Goal: Task Accomplishment & Management: Complete application form

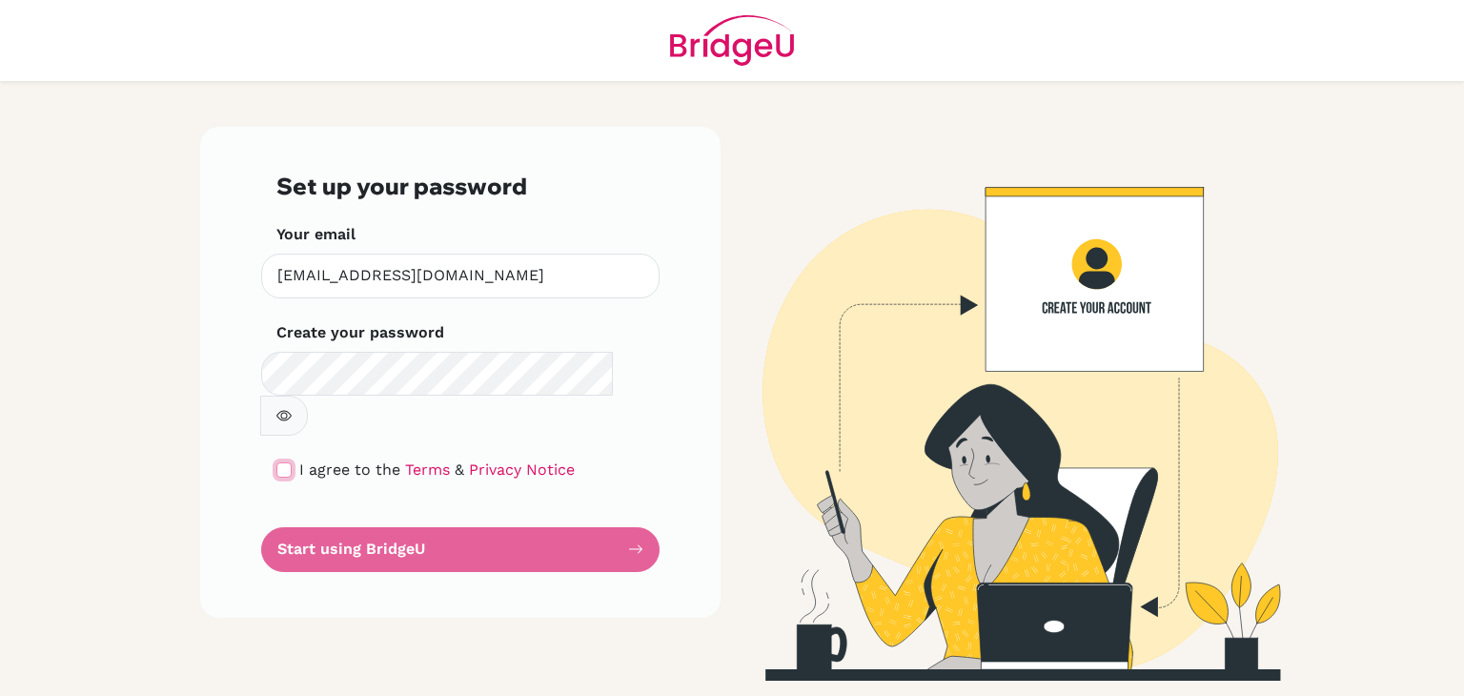
click at [290, 462] on input "checkbox" at bounding box center [283, 469] width 15 height 15
checkbox input "true"
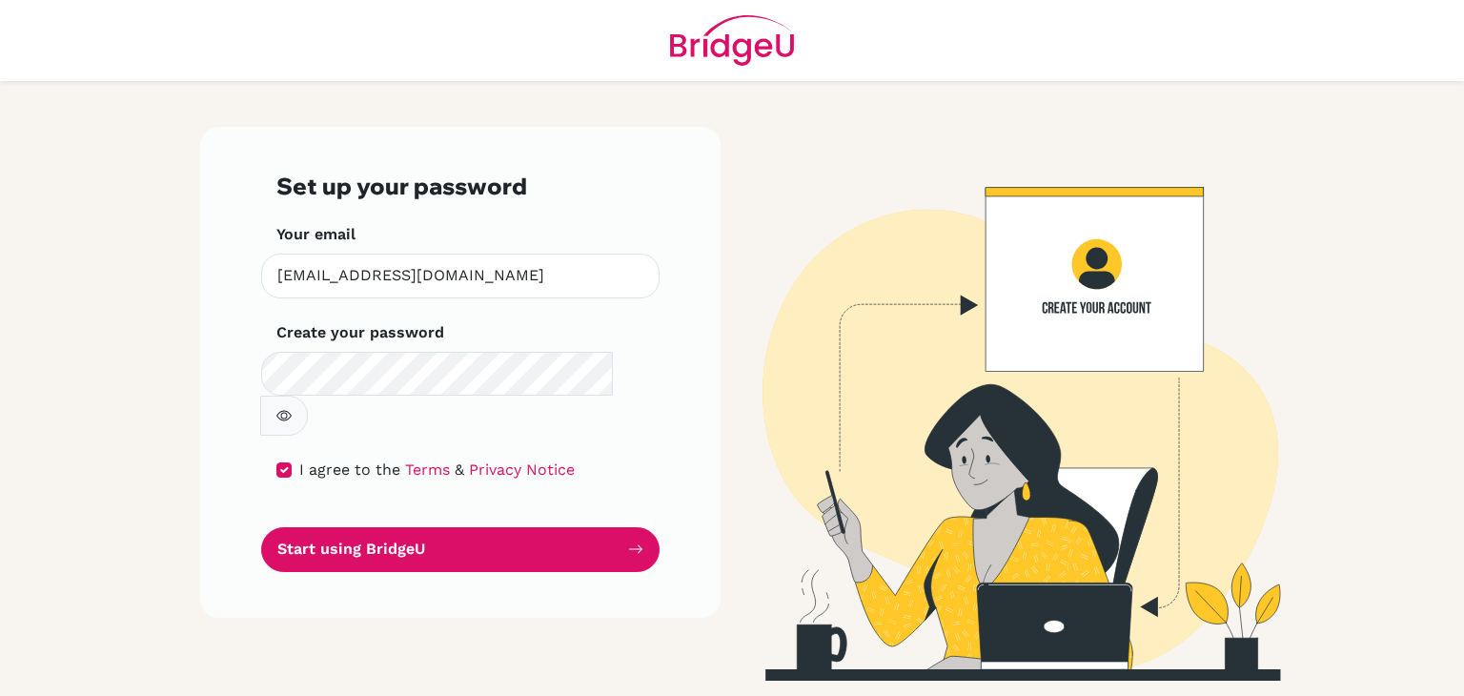
click at [308, 396] on button "button" at bounding box center [284, 416] width 48 height 40
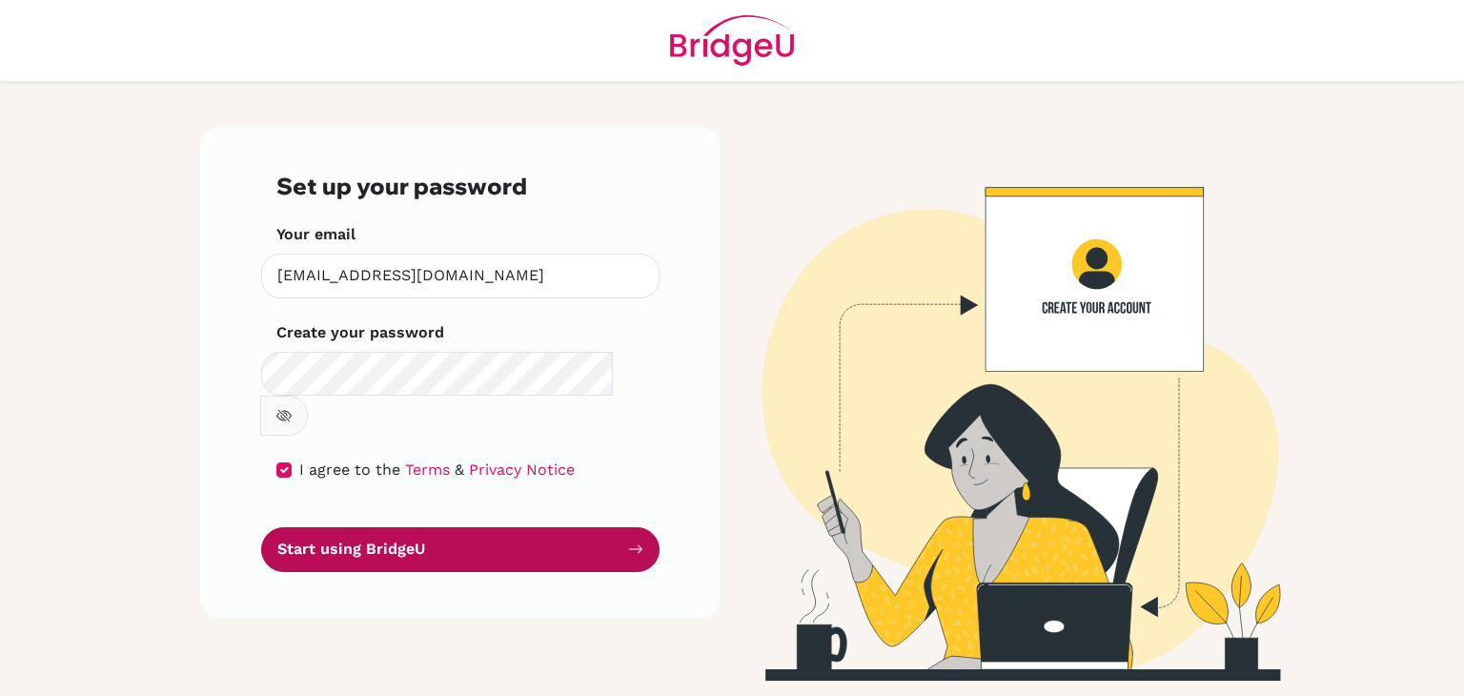
click at [500, 527] on button "Start using BridgeU" at bounding box center [460, 549] width 398 height 45
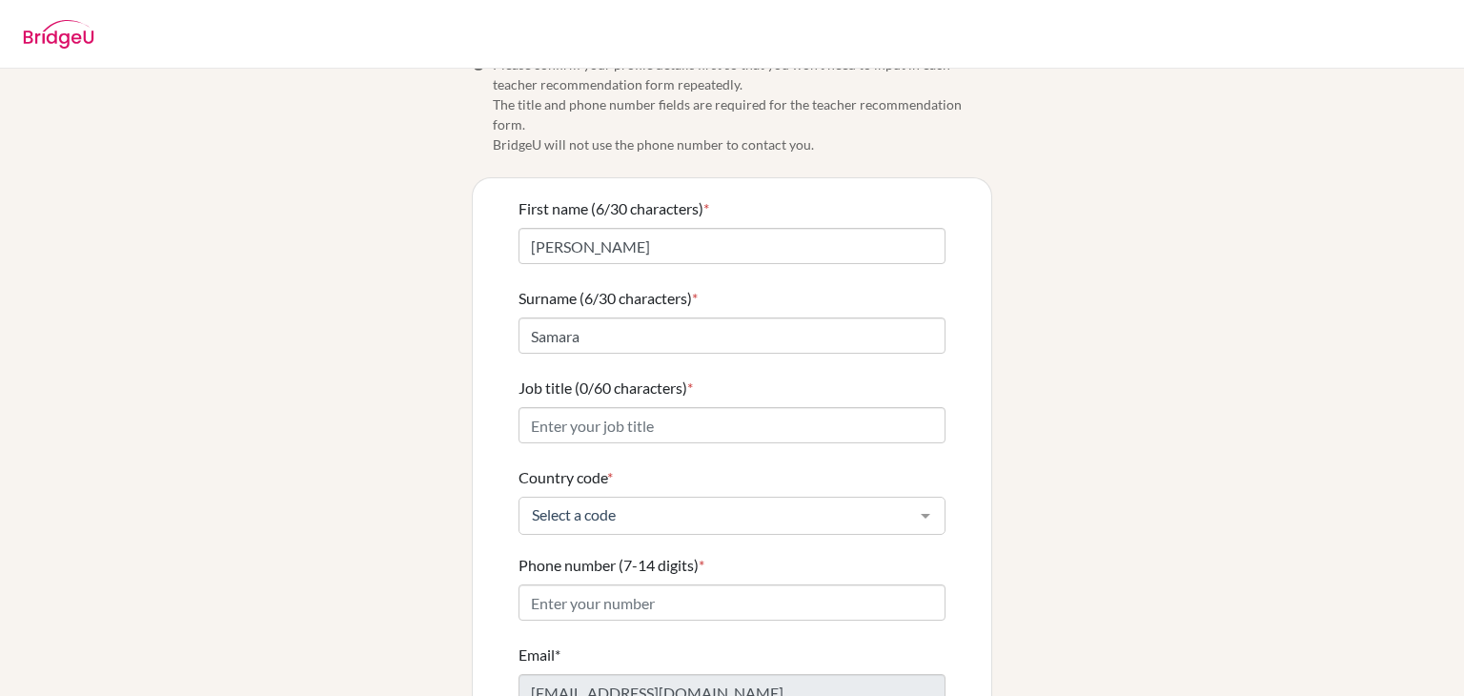
scroll to position [38, 0]
click at [765, 406] on input "Job title (0/60 characters) *" at bounding box center [732, 424] width 427 height 36
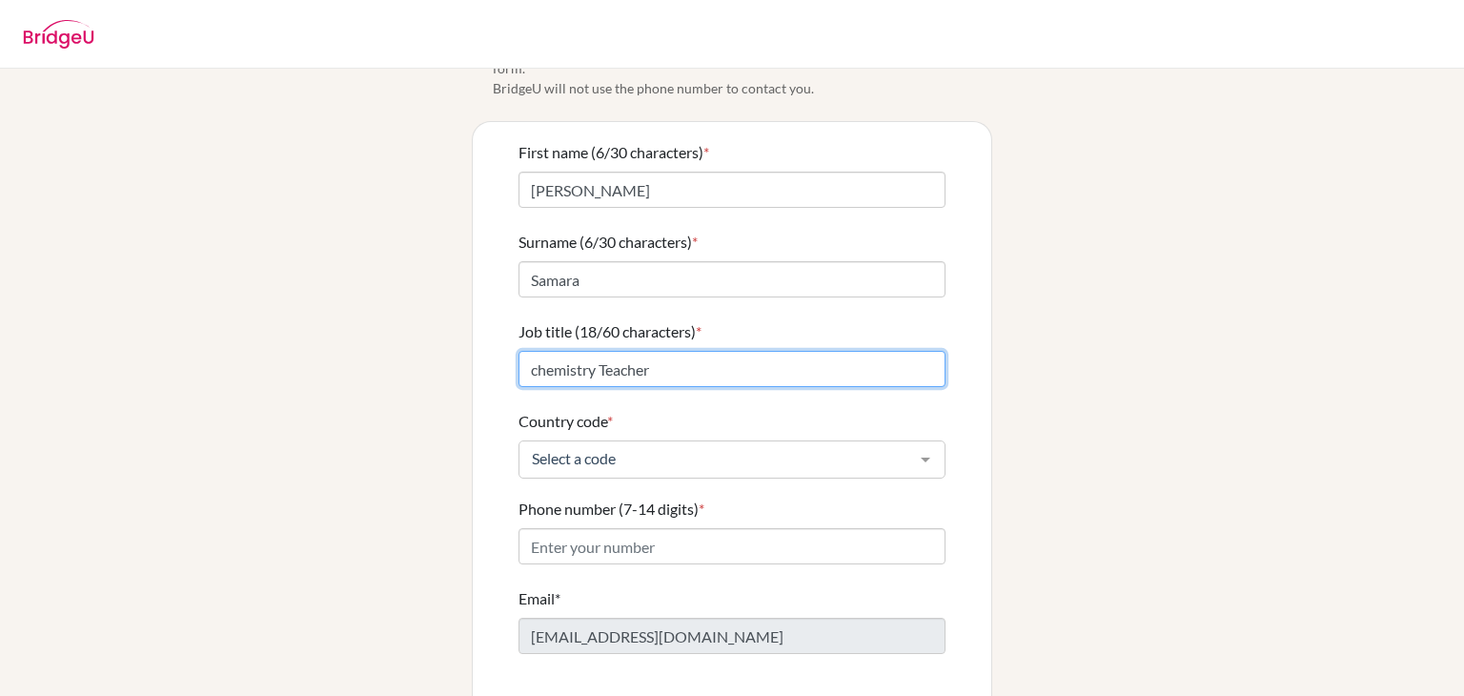
scroll to position [95, 0]
type input "chemistry Teacher"
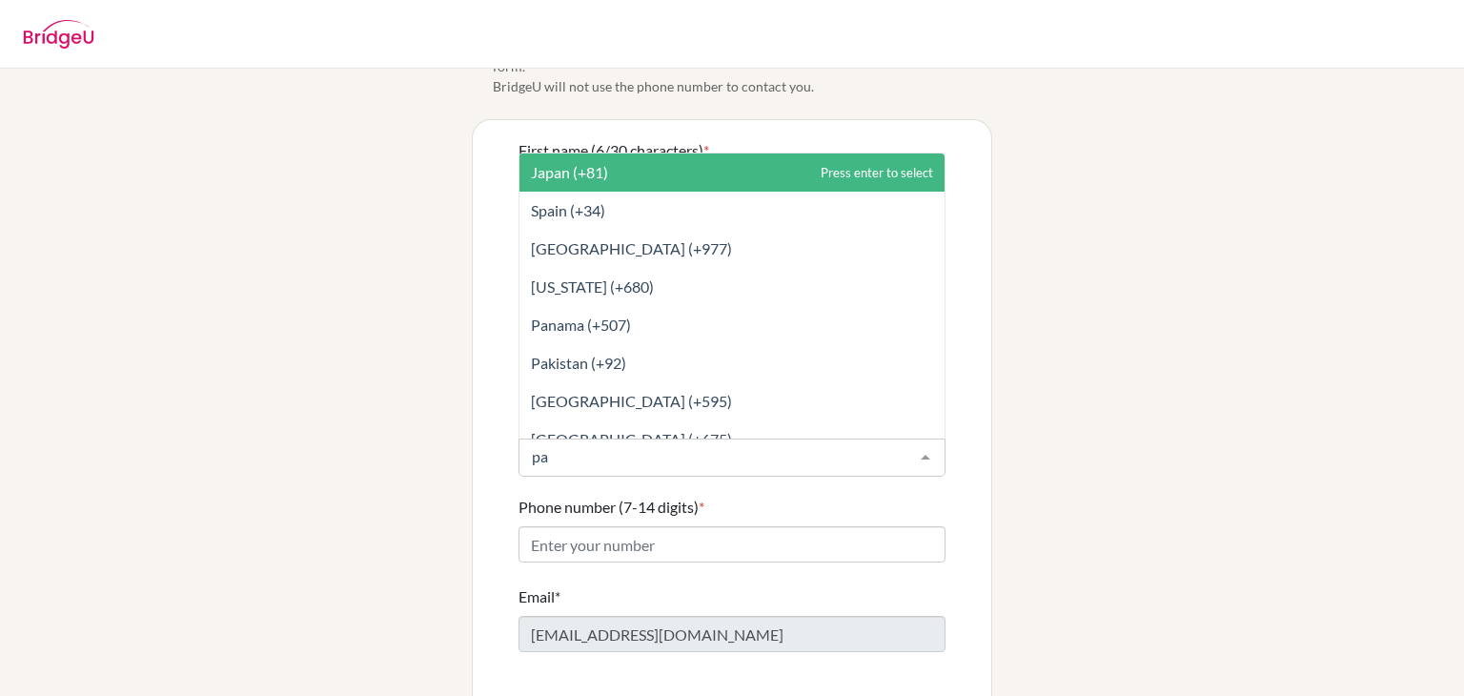
type input "pal"
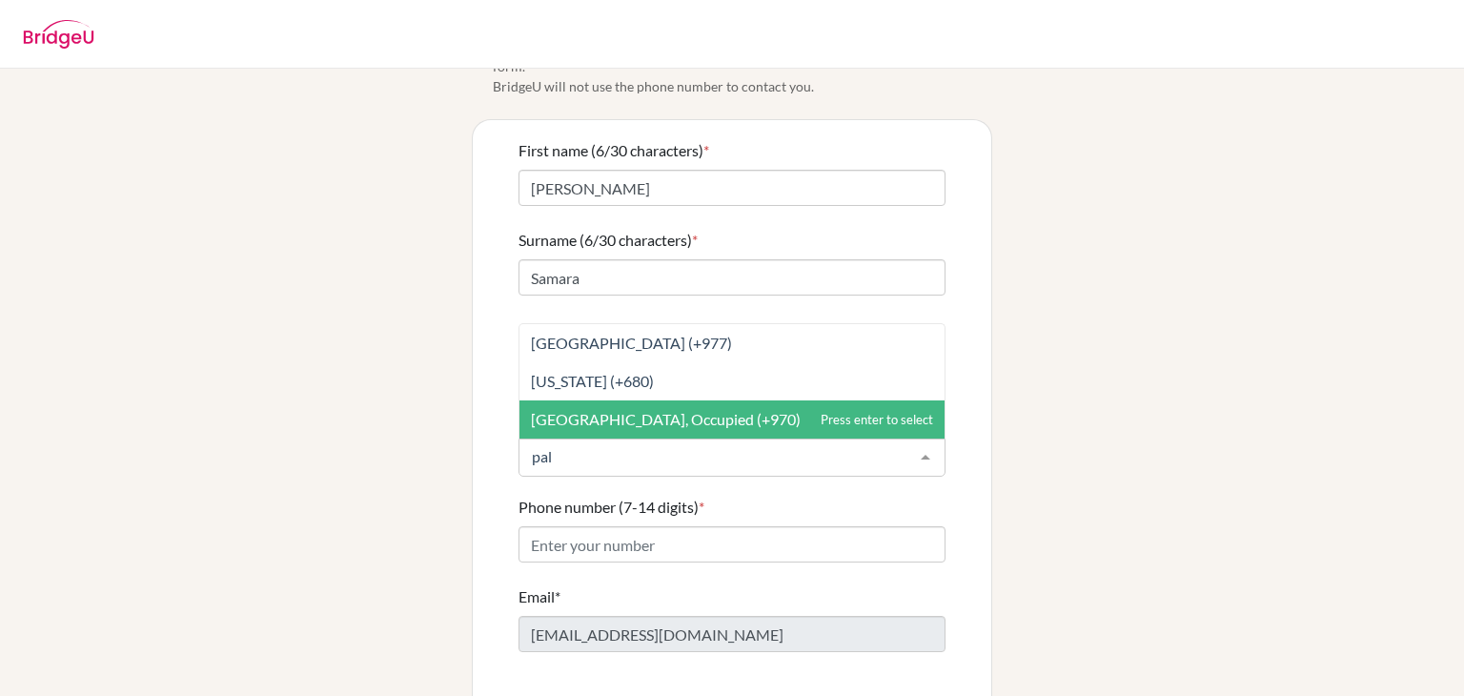
click at [727, 410] on span "Palestinian Territory, Occupied (+970)" at bounding box center [666, 419] width 270 height 18
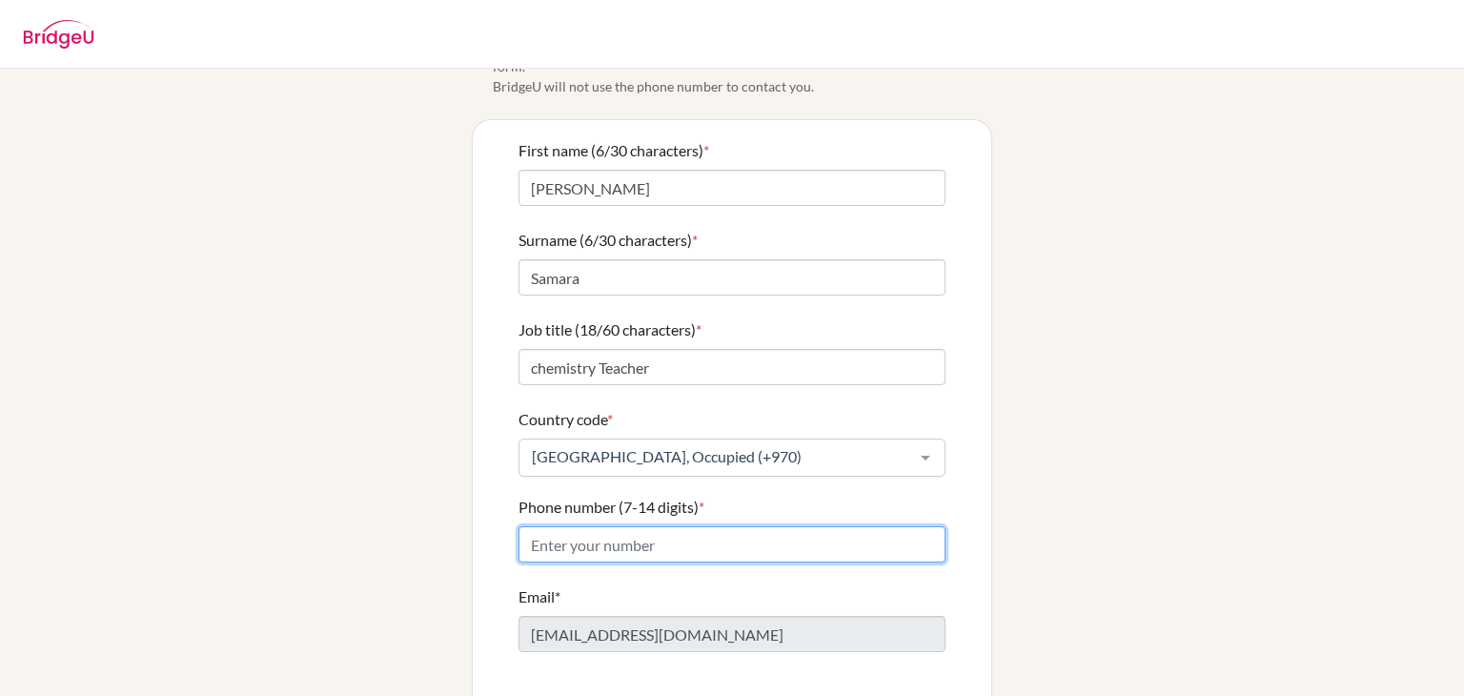
click at [678, 526] on input "Phone number (7-14 digits) *" at bounding box center [732, 544] width 427 height 36
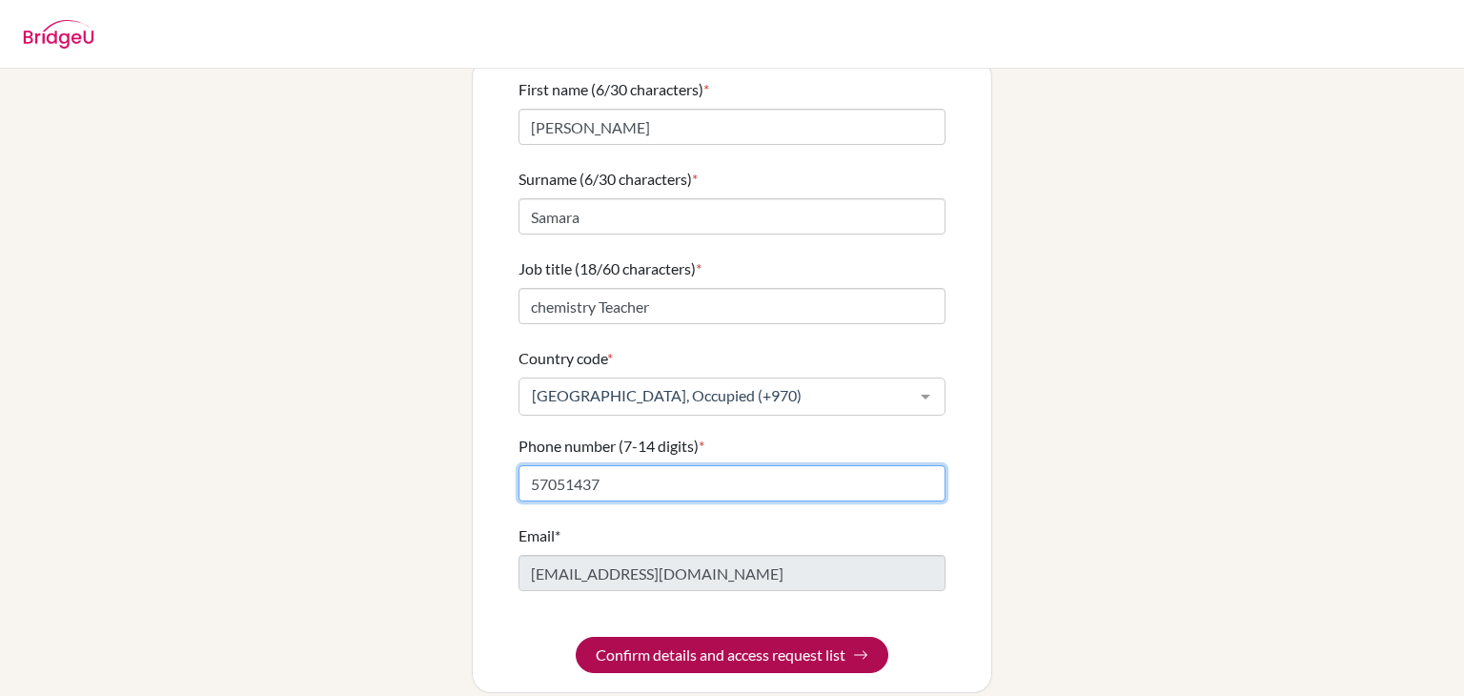
type input "57051437"
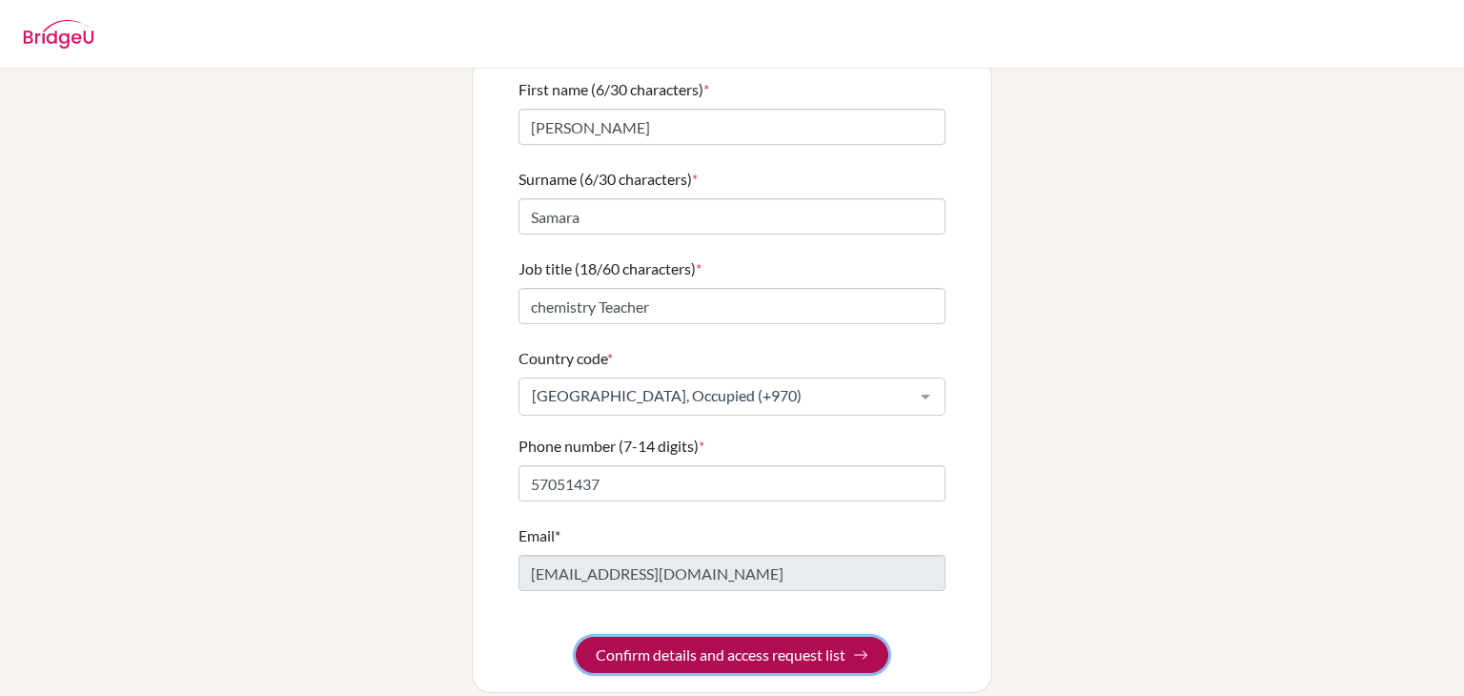
click at [709, 637] on button "Confirm details and access request list" at bounding box center [732, 655] width 313 height 36
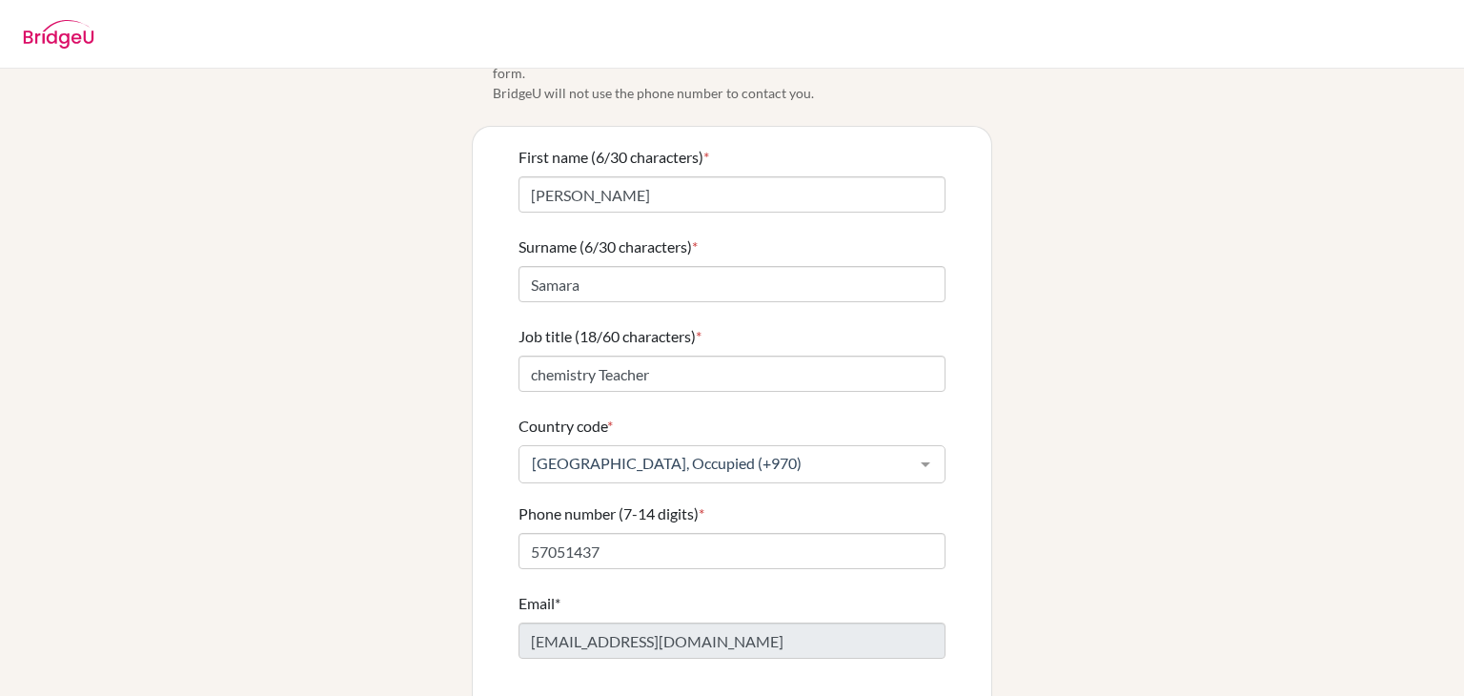
scroll to position [223, 0]
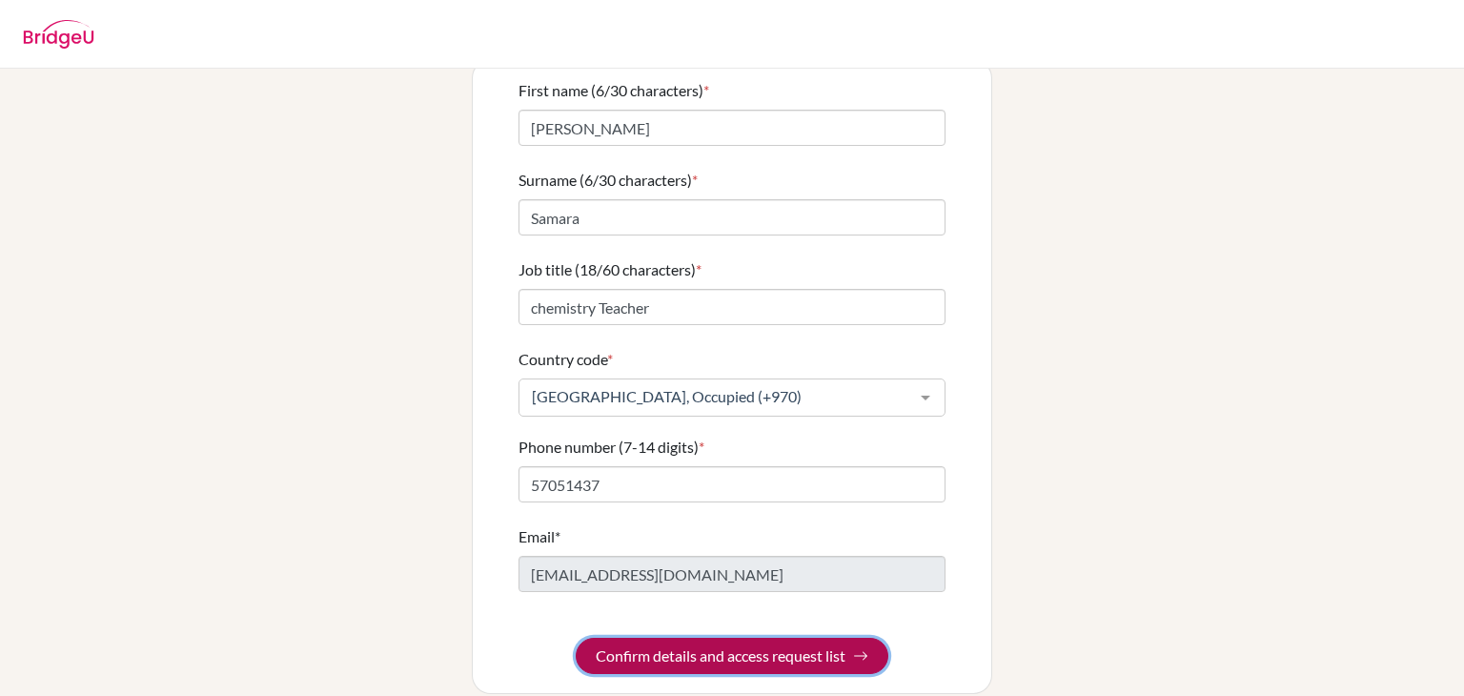
click at [698, 638] on button "Confirm details and access request list" at bounding box center [732, 656] width 313 height 36
